Goal: Task Accomplishment & Management: Use online tool/utility

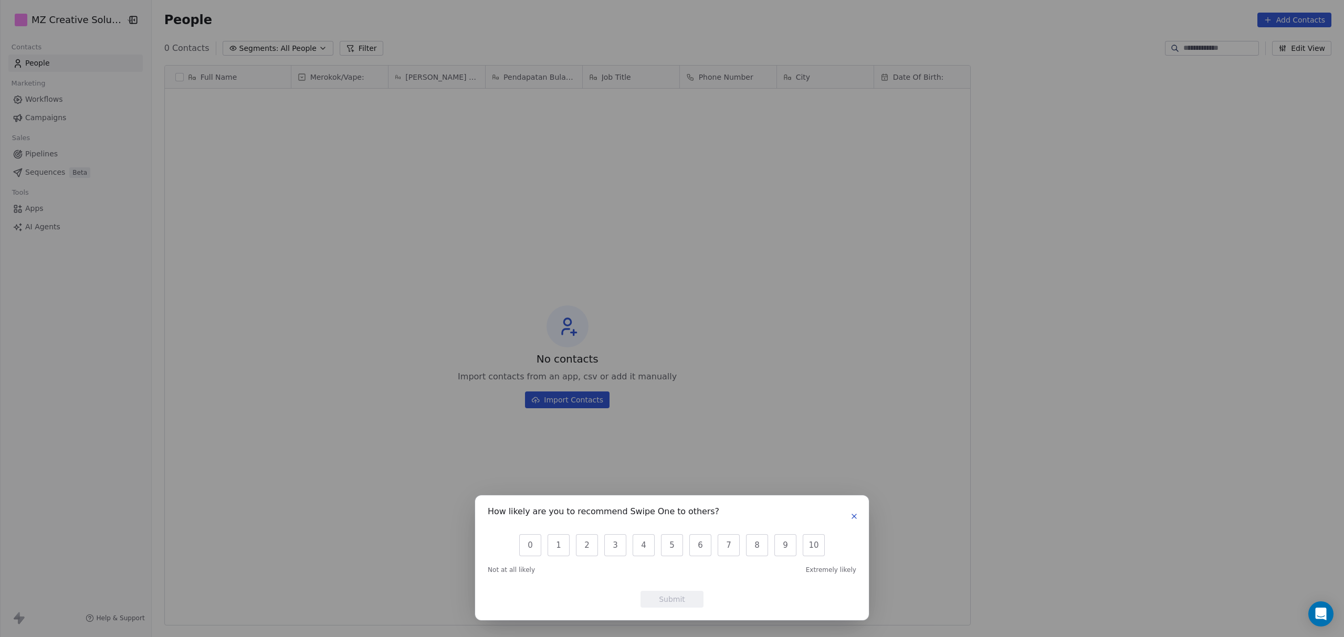
scroll to position [11, 11]
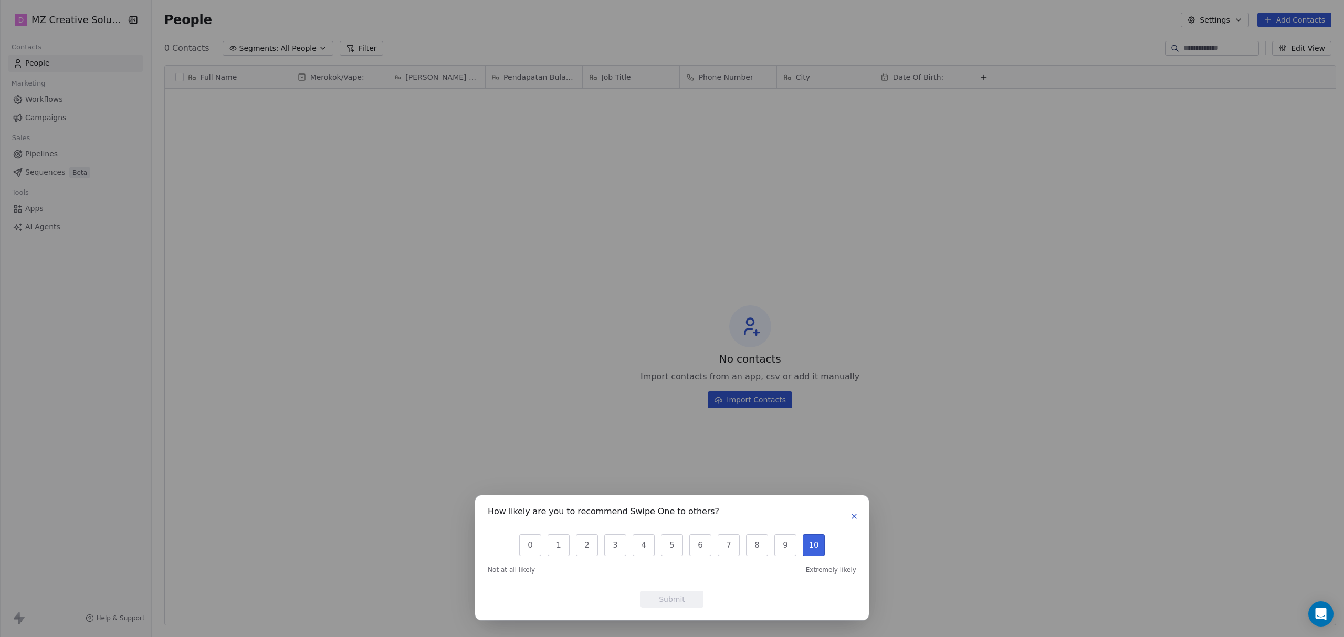
click at [813, 548] on button "10" at bounding box center [814, 546] width 22 height 22
click at [688, 593] on button "Submit" at bounding box center [672, 599] width 63 height 17
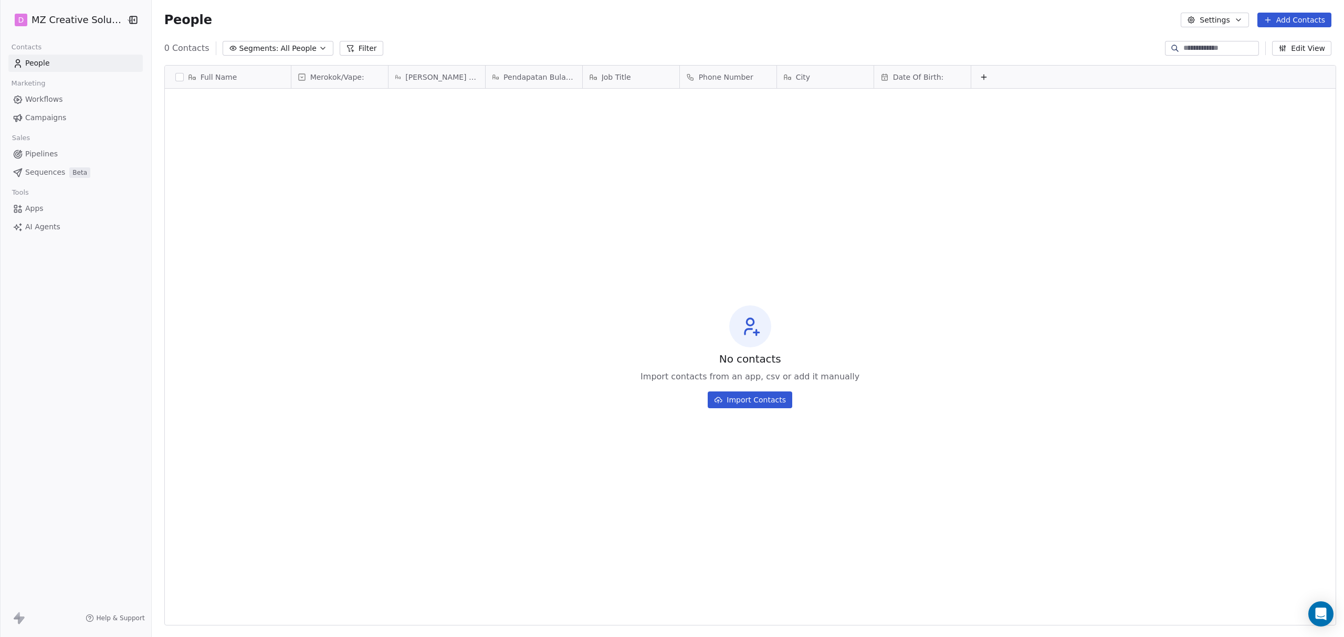
click at [53, 169] on span "Sequences" at bounding box center [45, 172] width 40 height 11
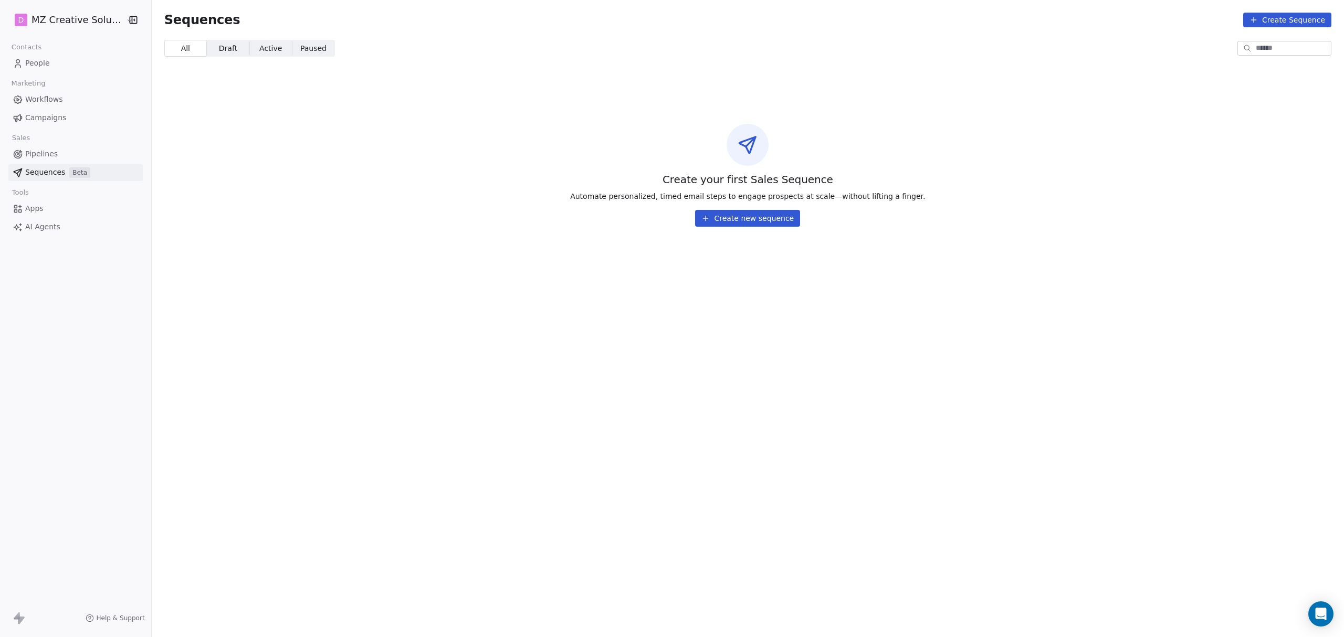
click at [768, 225] on button "Create new sequence" at bounding box center [747, 218] width 105 height 17
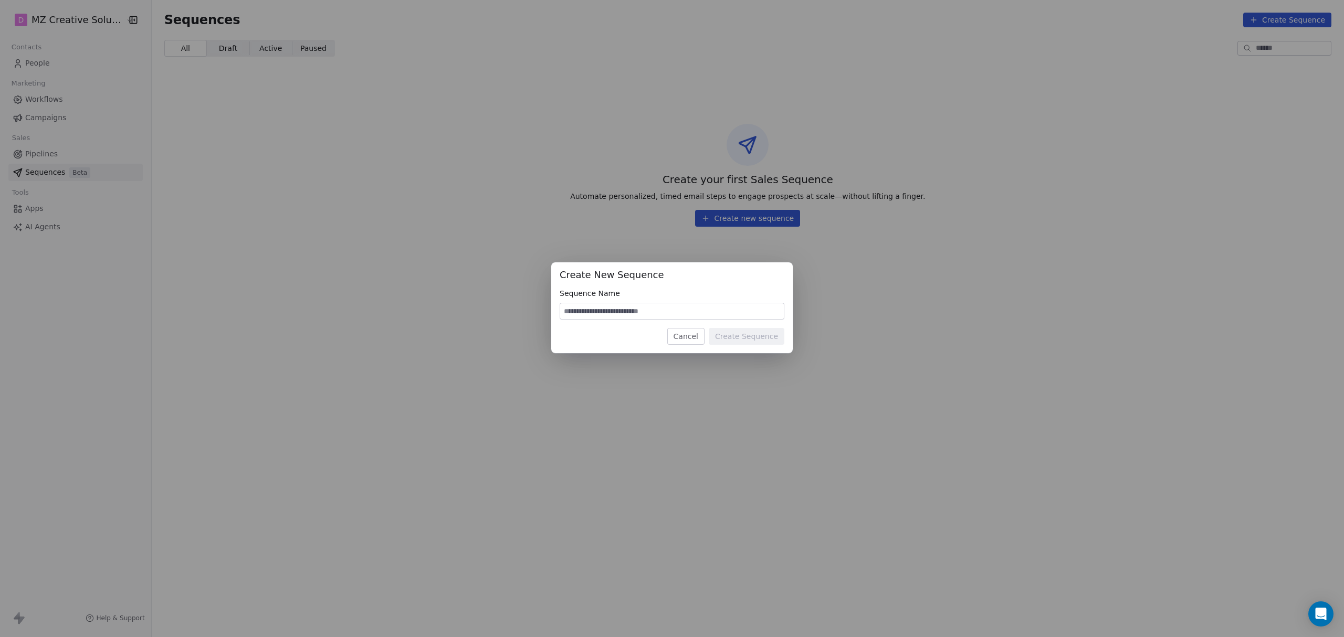
click at [684, 332] on button "Cancel" at bounding box center [685, 336] width 37 height 17
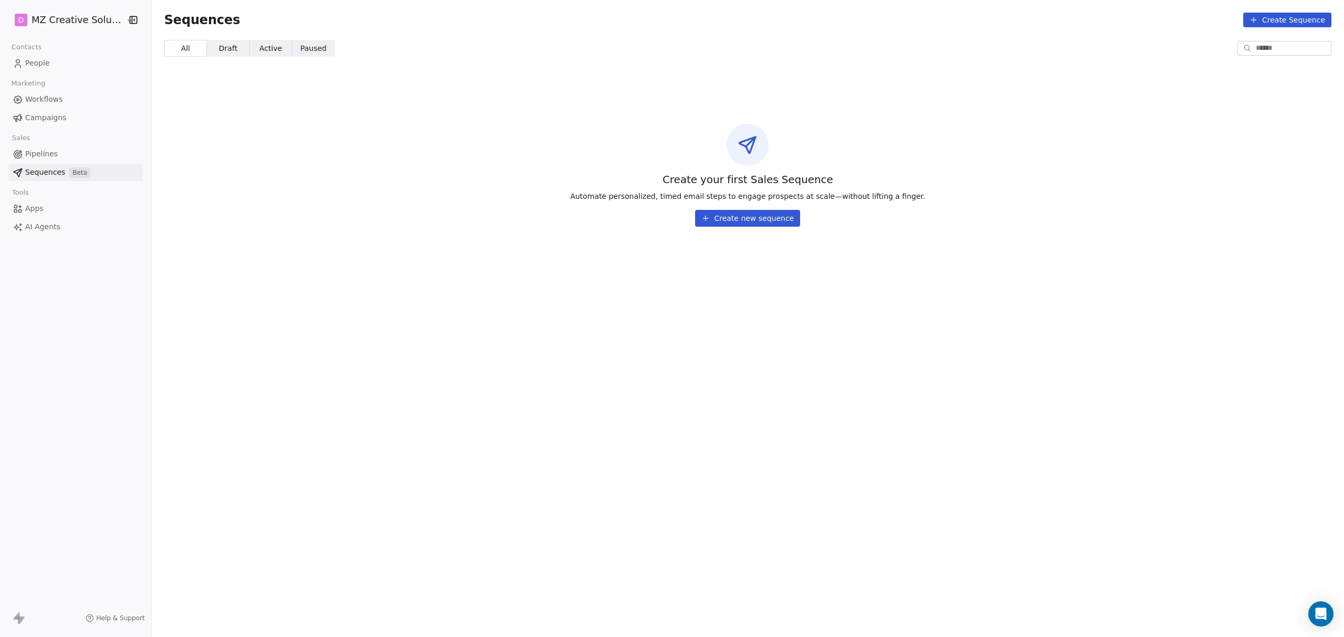
click at [26, 206] on span "Apps" at bounding box center [34, 208] width 18 height 11
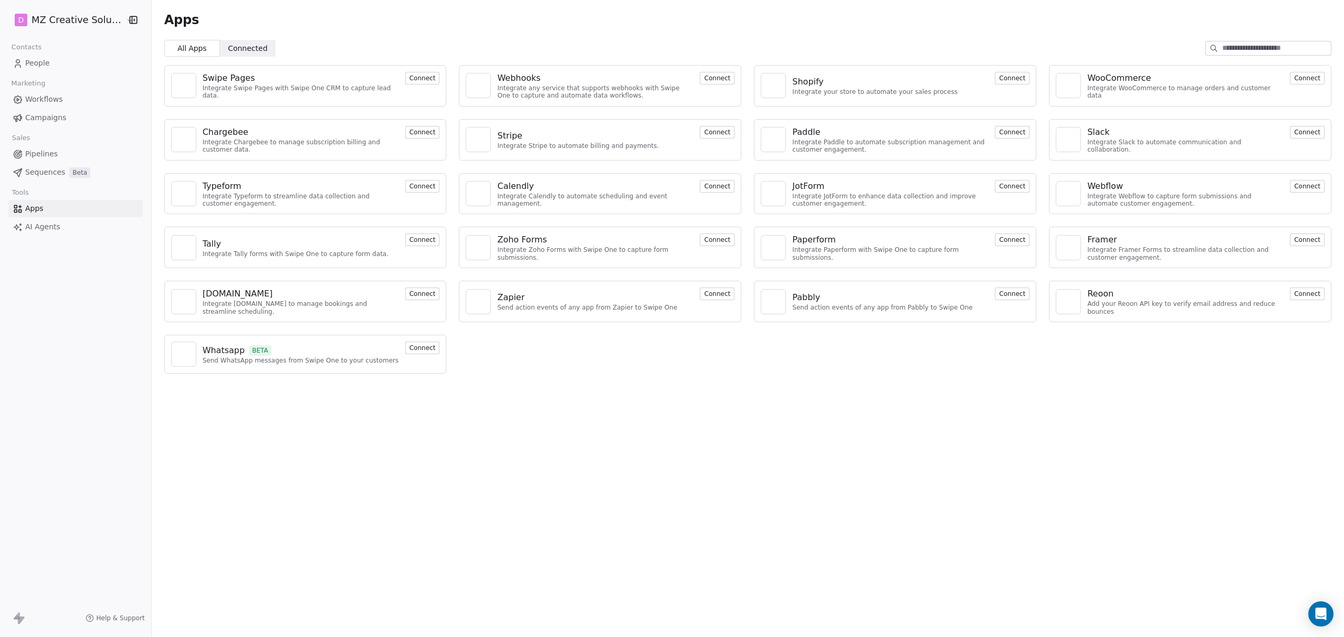
click at [1260, 80] on button "Connect" at bounding box center [1307, 78] width 35 height 13
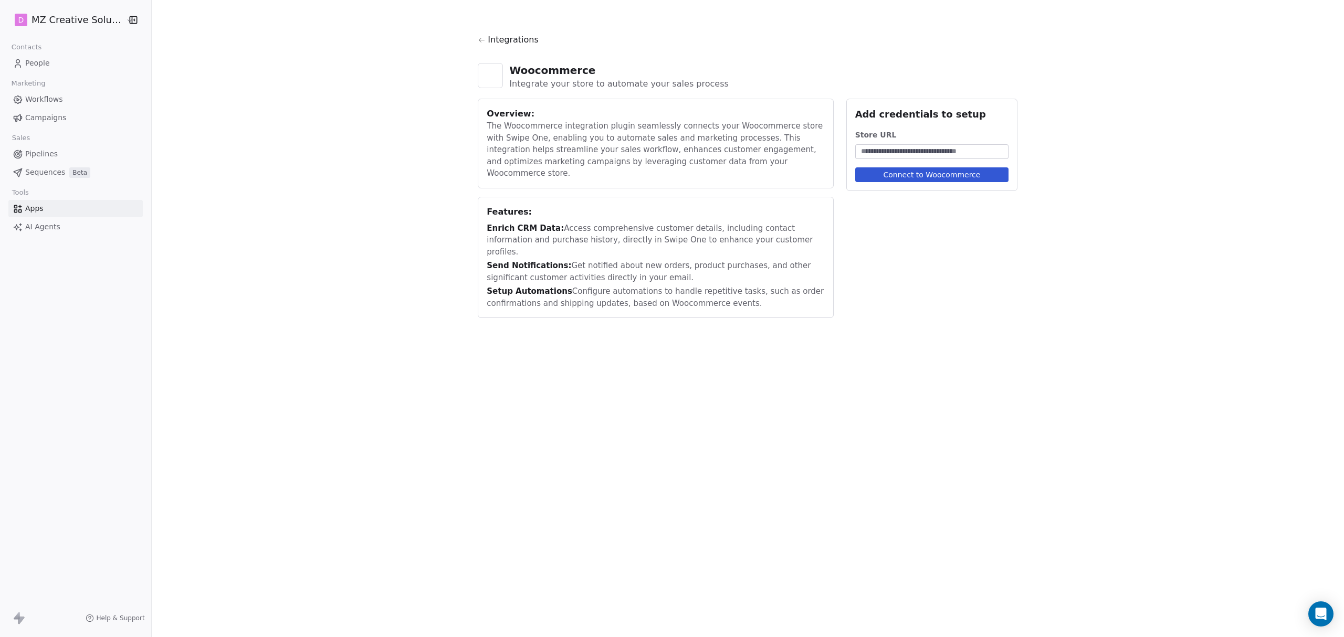
click at [480, 38] on icon at bounding box center [482, 40] width 8 height 8
